Goal: Find specific page/section: Locate a particular part of the current website

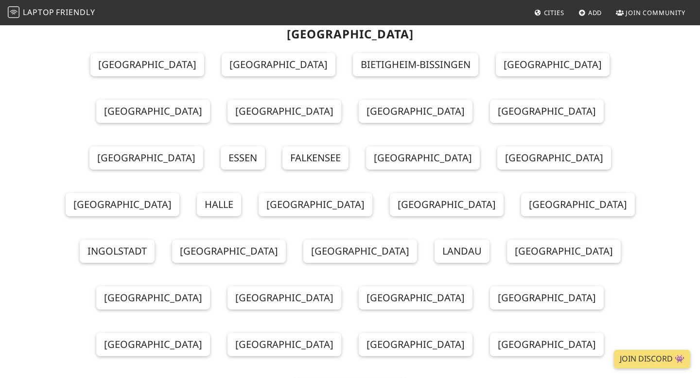
scroll to position [3515, 0]
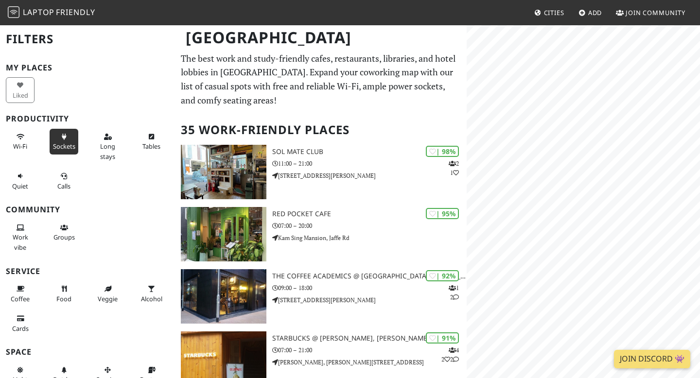
click at [65, 139] on icon at bounding box center [64, 137] width 8 height 6
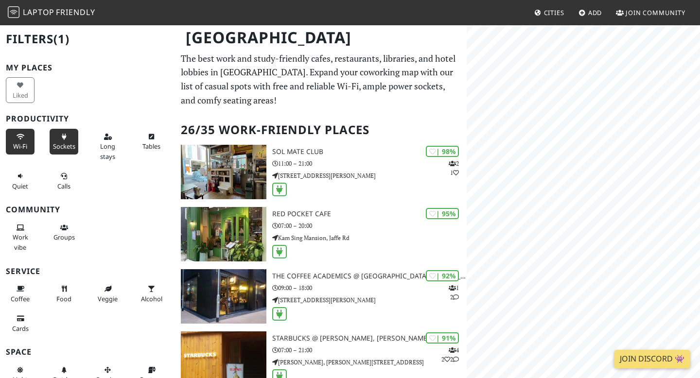
click at [23, 138] on icon at bounding box center [21, 137] width 8 height 6
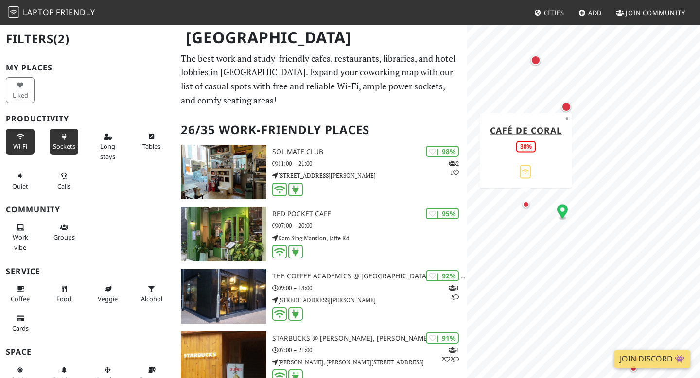
click at [527, 208] on div "Map marker" at bounding box center [526, 205] width 12 height 12
click at [61, 141] on button "Sockets" at bounding box center [64, 142] width 29 height 26
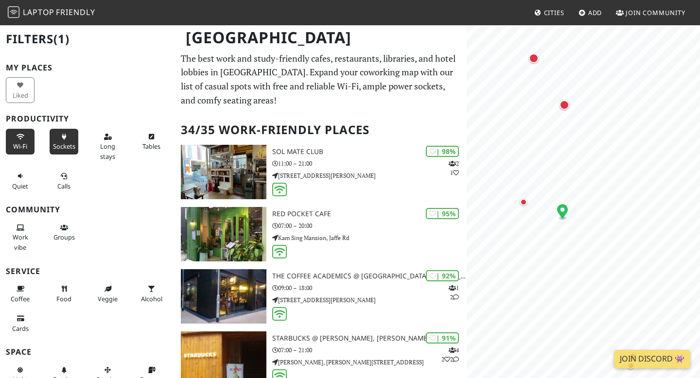
click at [67, 139] on icon at bounding box center [64, 137] width 8 height 6
click at [67, 139] on button "Sockets" at bounding box center [64, 142] width 29 height 26
click at [14, 144] on span "Wi-Fi" at bounding box center [20, 146] width 14 height 9
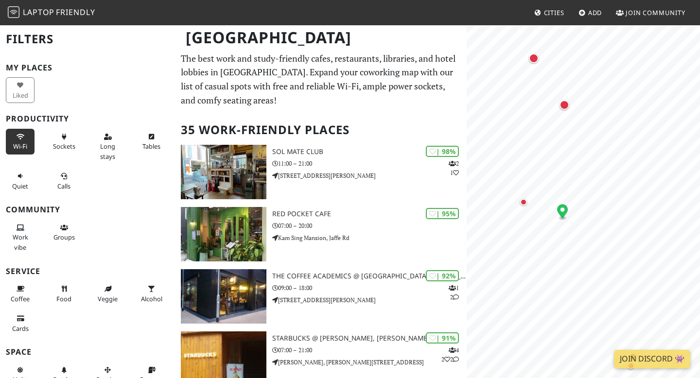
click at [14, 145] on span "Wi-Fi" at bounding box center [20, 146] width 14 height 9
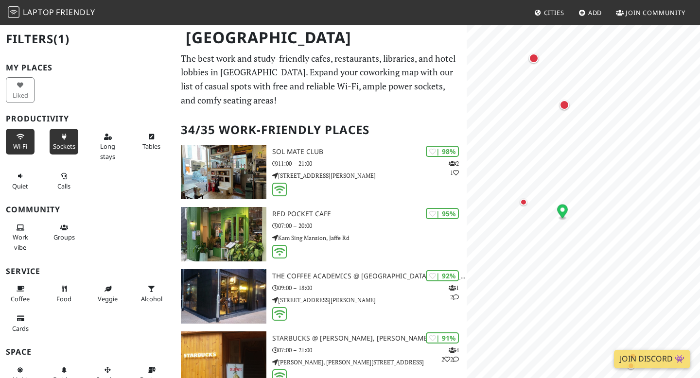
click at [60, 141] on button "Sockets" at bounding box center [64, 142] width 29 height 26
click at [103, 141] on button "Long stays" at bounding box center [107, 146] width 29 height 35
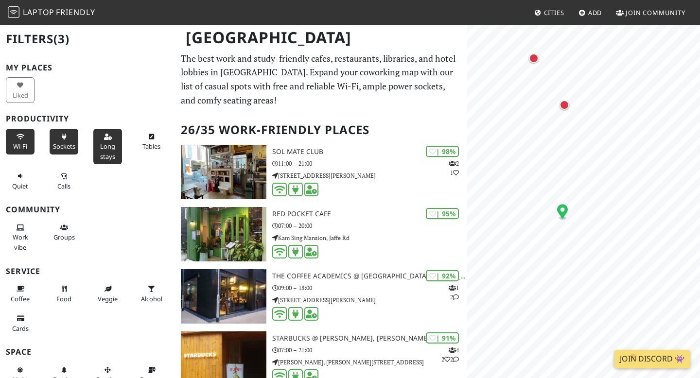
click at [102, 147] on span "Long stays" at bounding box center [107, 151] width 15 height 18
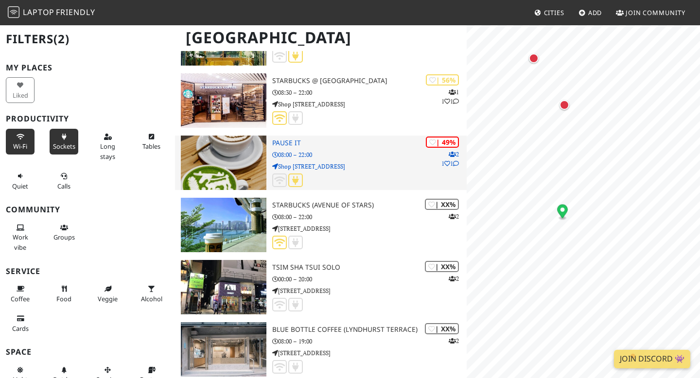
click at [316, 157] on p "08:00 – 22:00" at bounding box center [369, 154] width 194 height 9
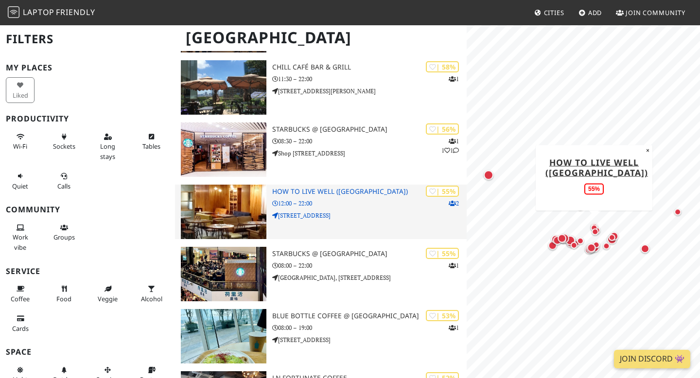
scroll to position [1252, 0]
